Goal: Check status: Check status

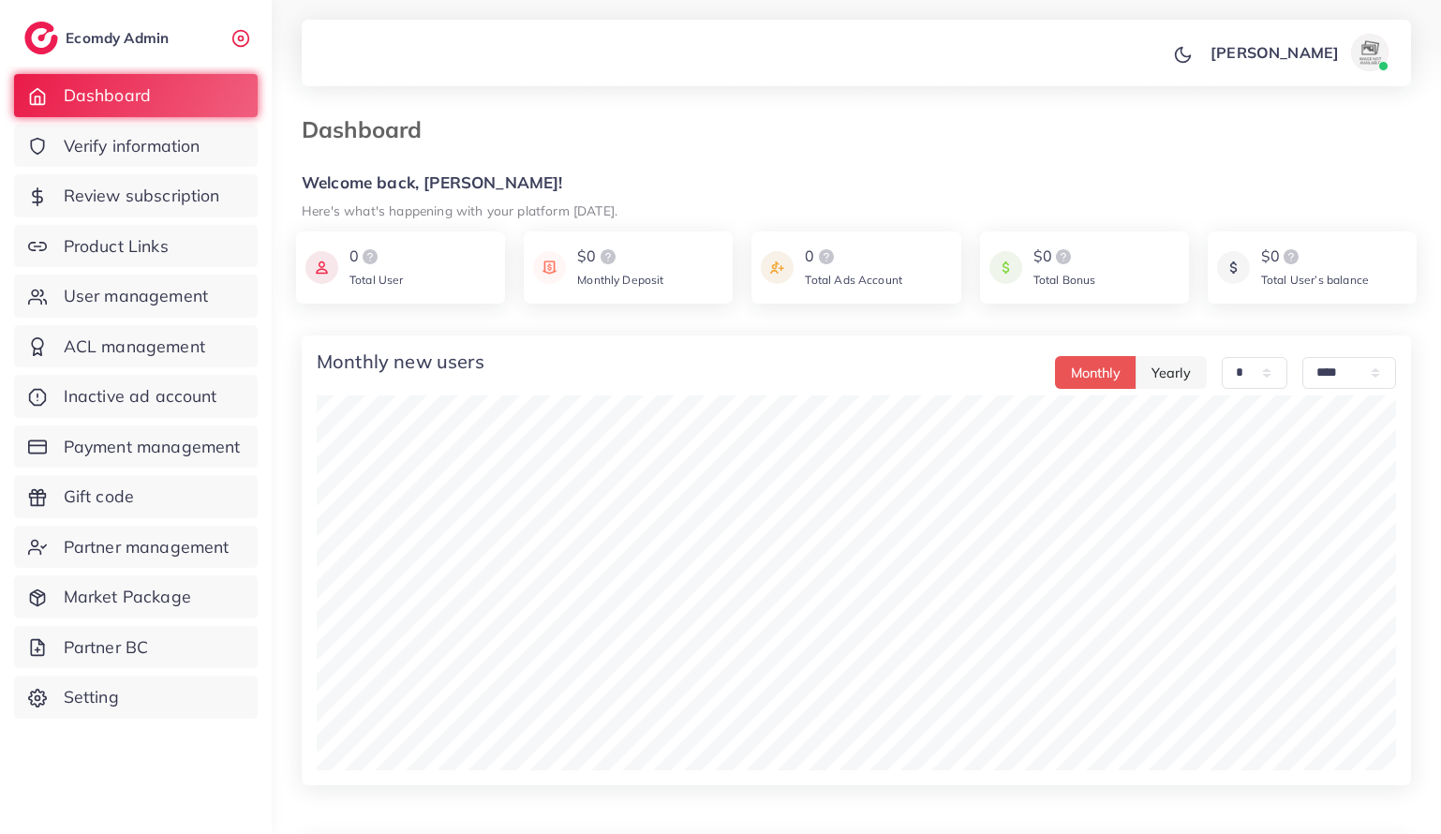
select select "*"
select select "****"
select select "*"
select select "****"
select select "*"
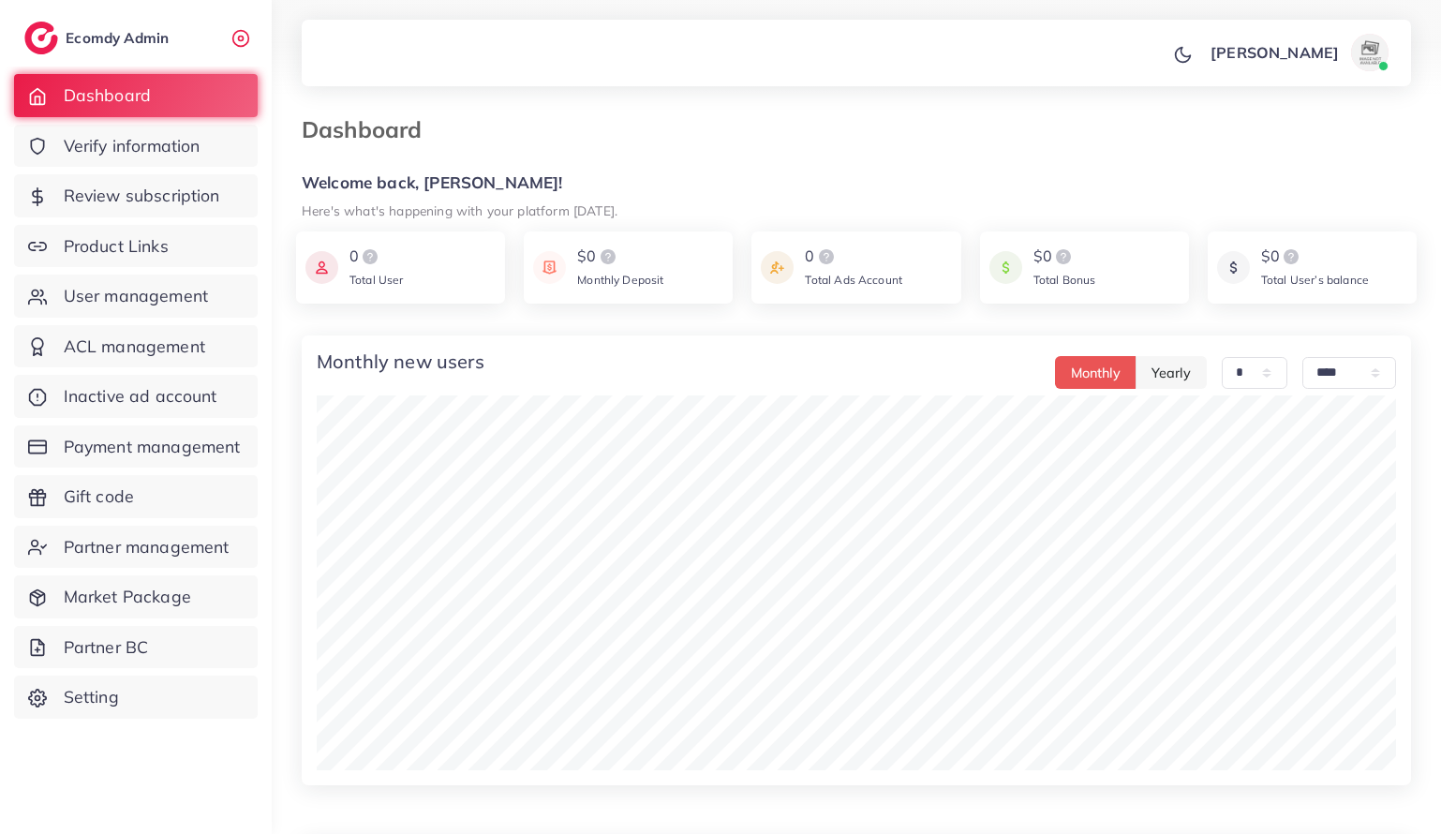
select select "****"
click at [89, 448] on span "Payment management" at bounding box center [156, 447] width 177 height 24
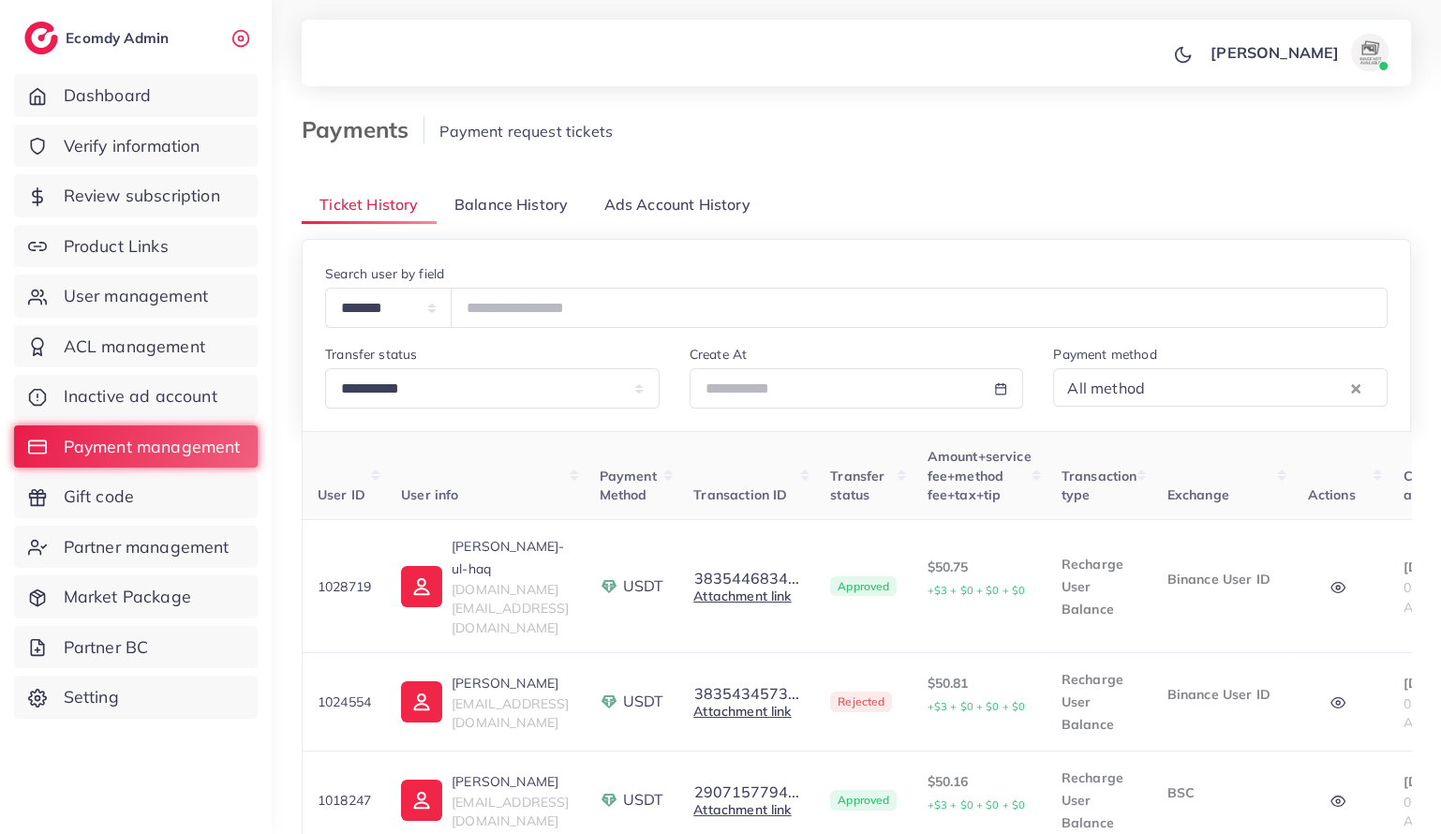
click at [507, 216] on link "Balance History" at bounding box center [512, 205] width 150 height 40
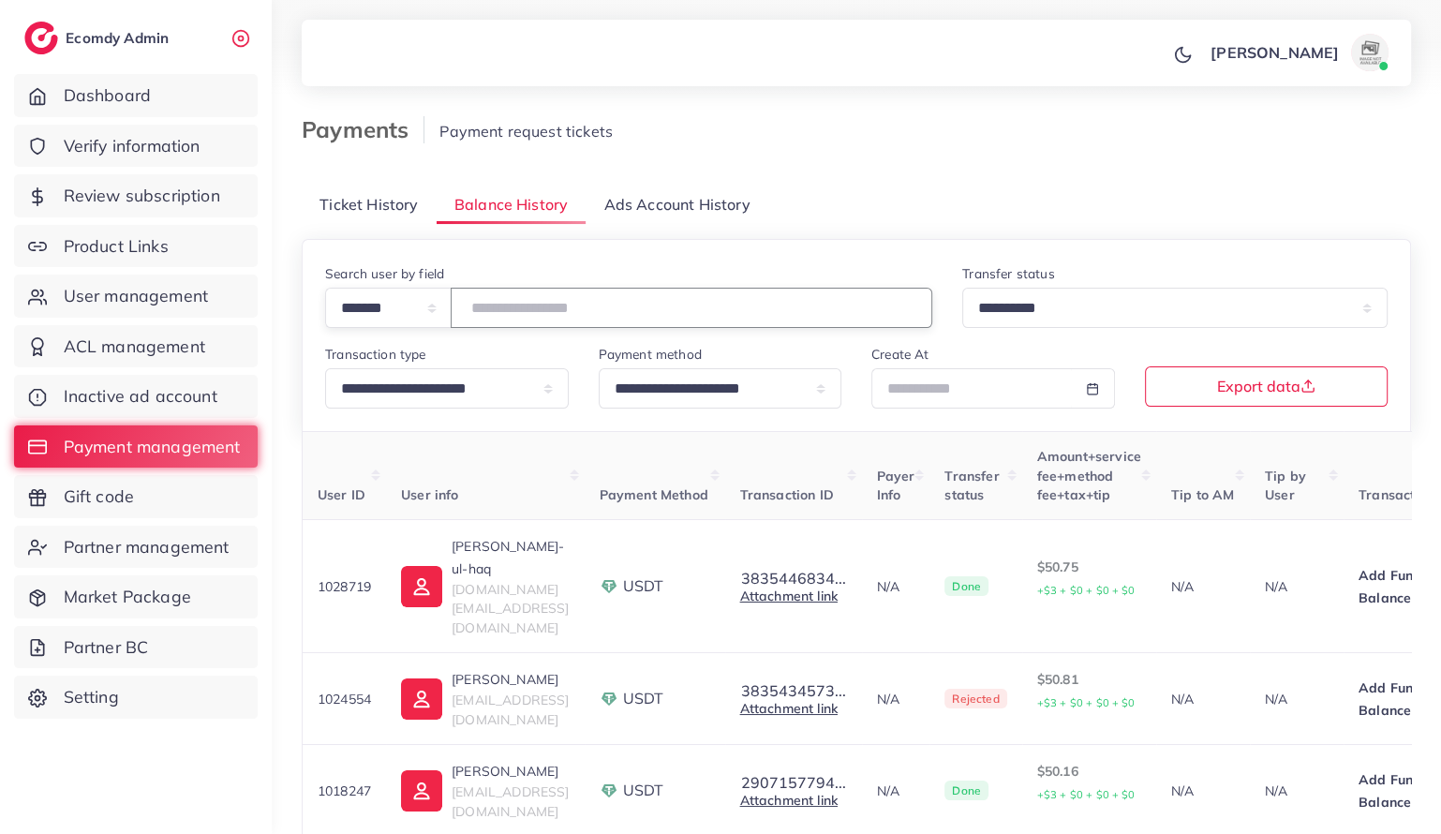
click at [535, 303] on input "number" at bounding box center [692, 308] width 482 height 40
paste input "*******"
type input "*******"
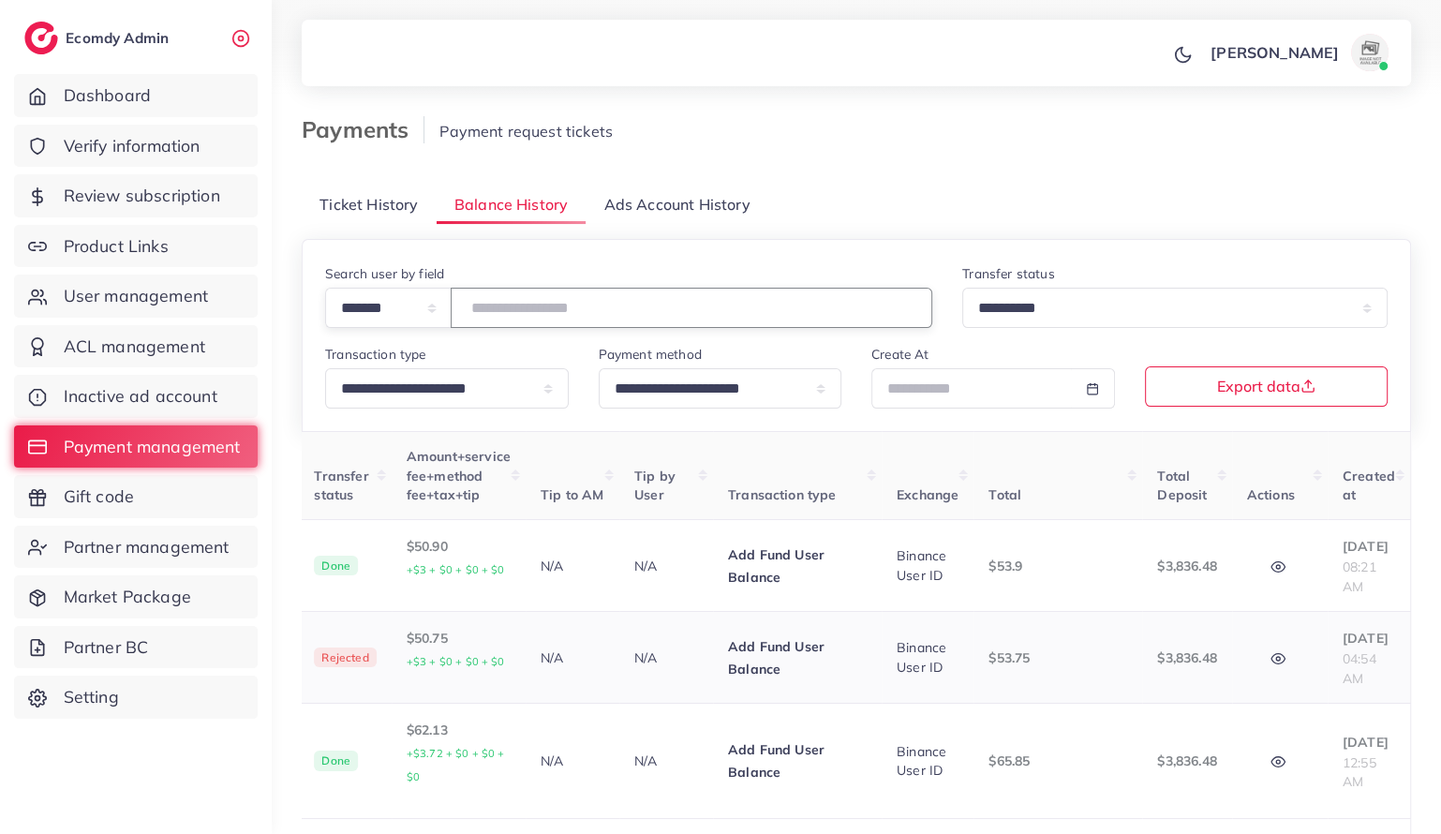
scroll to position [0, 689]
click at [1271, 564] on icon "button" at bounding box center [1278, 566] width 15 height 15
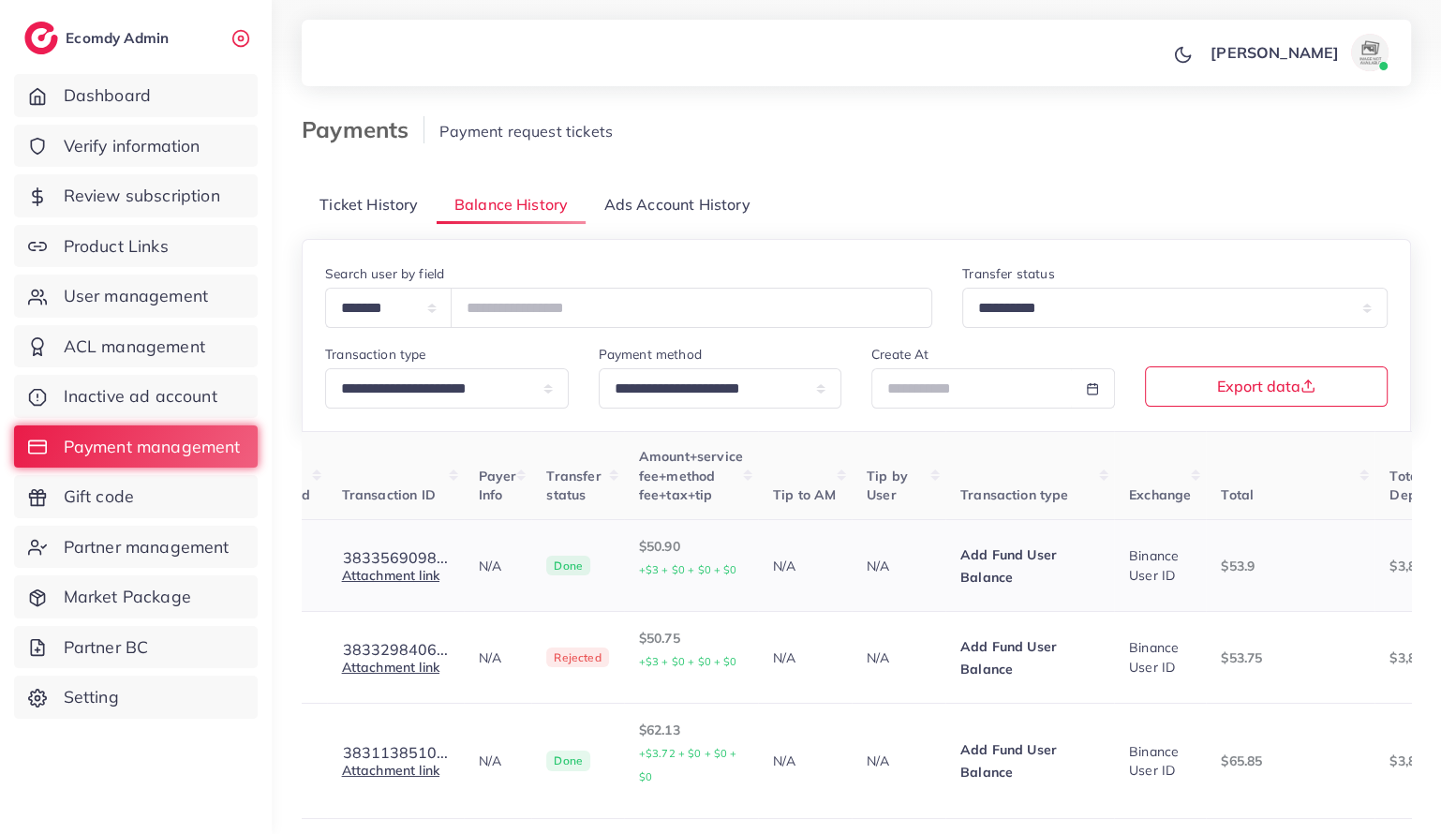
scroll to position [0, 692]
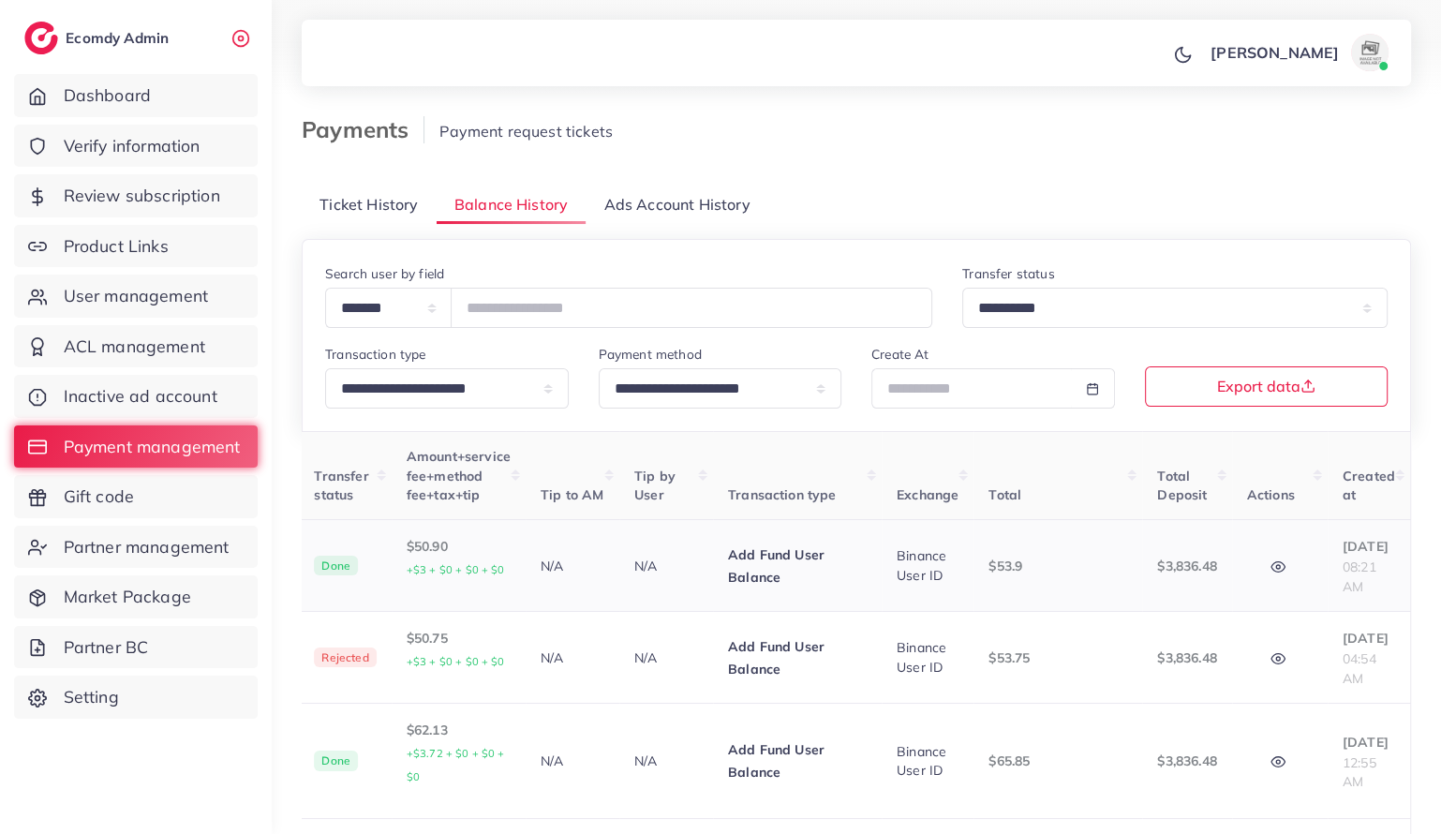
click at [1276, 565] on circle "button" at bounding box center [1278, 567] width 4 height 4
click at [1276, 657] on circle "button" at bounding box center [1278, 659] width 4 height 4
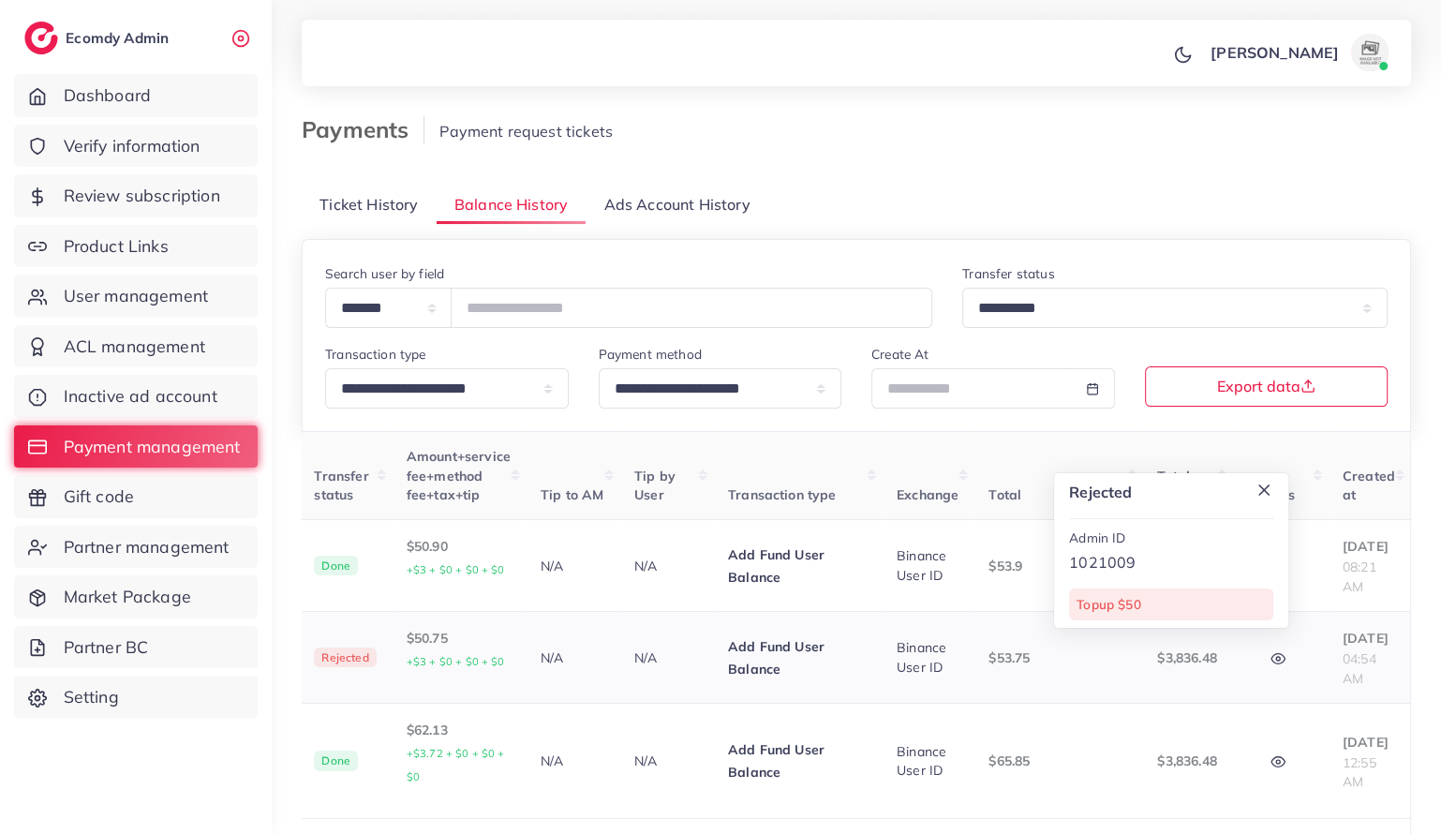
click at [1276, 657] on circle "button" at bounding box center [1278, 659] width 4 height 4
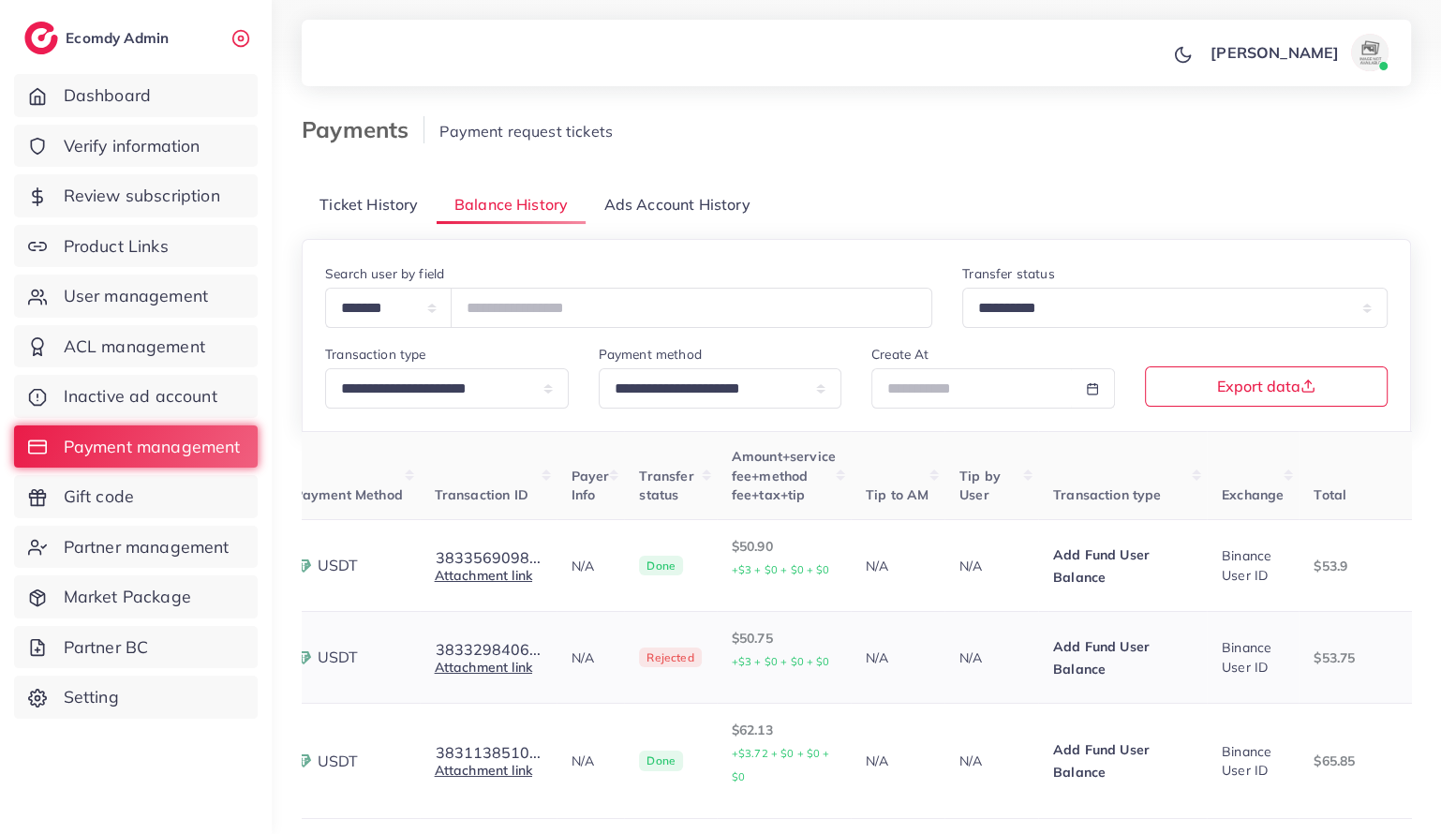
scroll to position [0, 287]
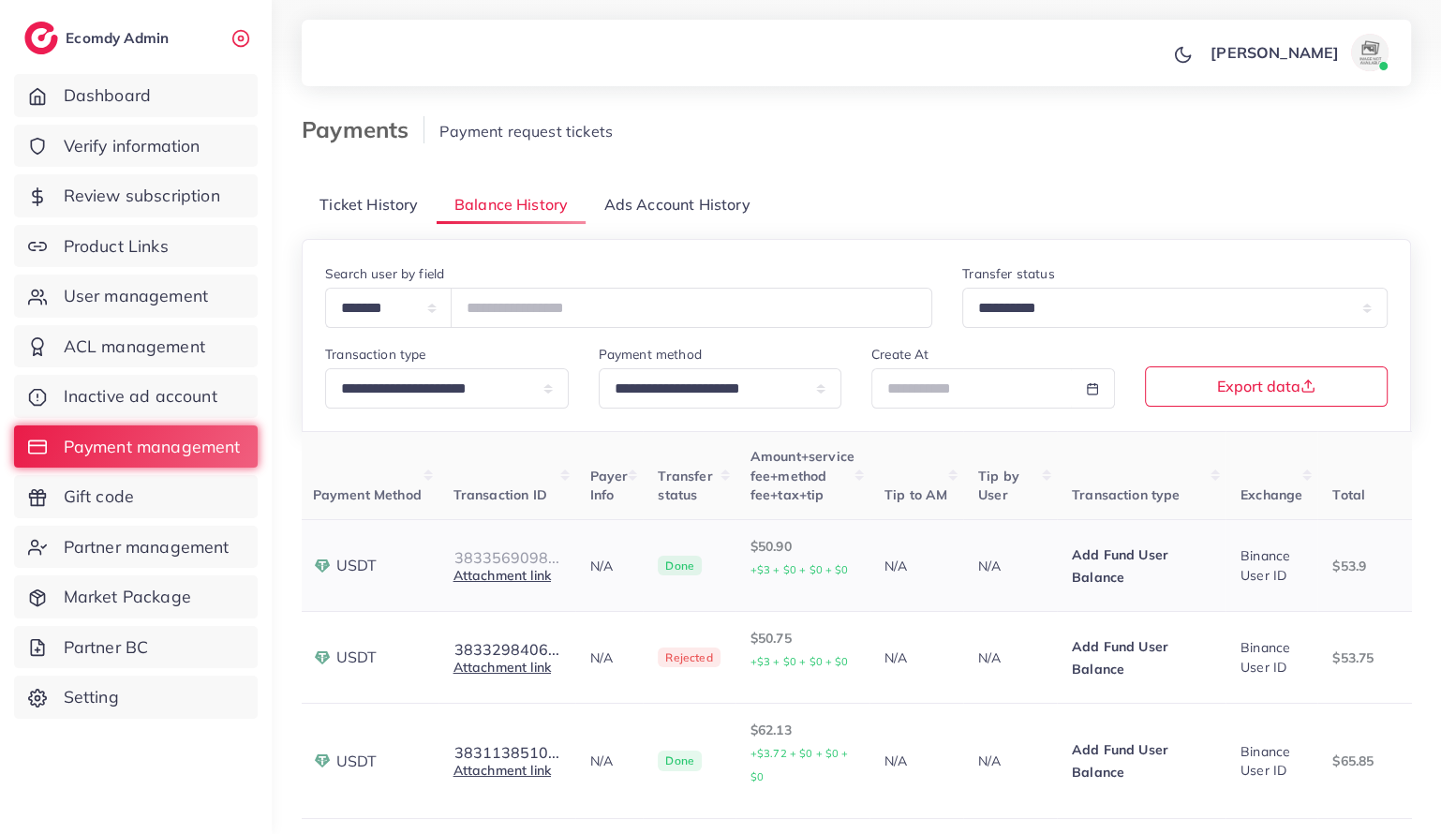
click at [560, 555] on button "3833569098..." at bounding box center [507, 557] width 107 height 17
click at [439, 693] on td "USDT" at bounding box center [368, 658] width 141 height 92
click at [541, 641] on button "3833298406..." at bounding box center [507, 649] width 107 height 17
click at [439, 682] on td "USDT" at bounding box center [368, 658] width 141 height 92
click at [551, 665] on link "Attachment link" at bounding box center [502, 667] width 97 height 17
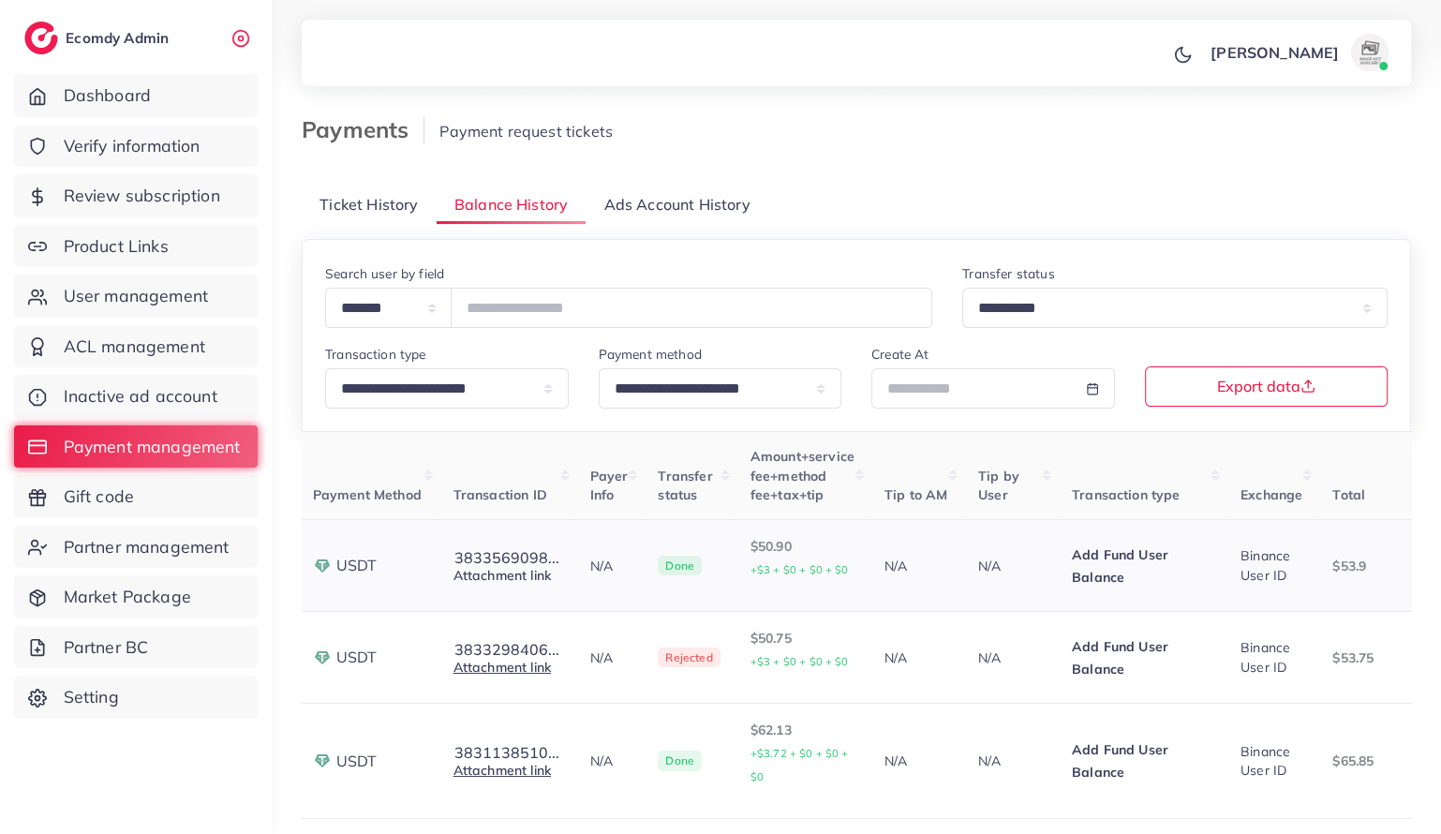
click at [551, 576] on link "Attachment link" at bounding box center [502, 575] width 97 height 17
click at [551, 665] on link "Attachment link" at bounding box center [502, 667] width 97 height 17
click at [551, 578] on link "Attachment link" at bounding box center [502, 575] width 97 height 17
click at [551, 662] on link "Attachment link" at bounding box center [502, 667] width 97 height 17
